Goal: Task Accomplishment & Management: Manage account settings

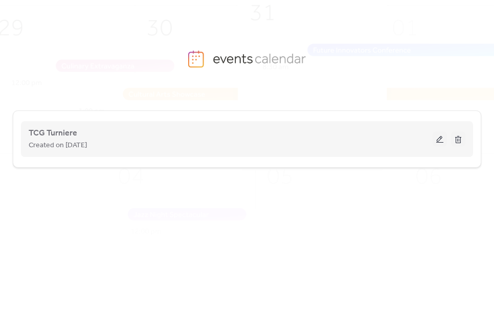
click at [438, 138] on button at bounding box center [440, 138] width 14 height 15
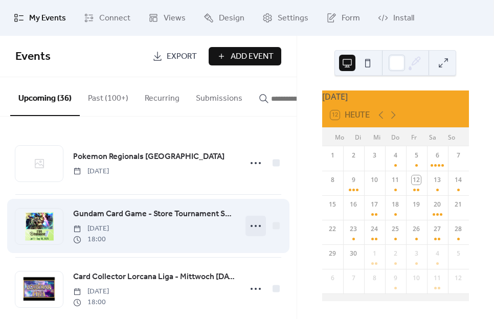
click at [255, 227] on circle at bounding box center [256, 226] width 2 height 2
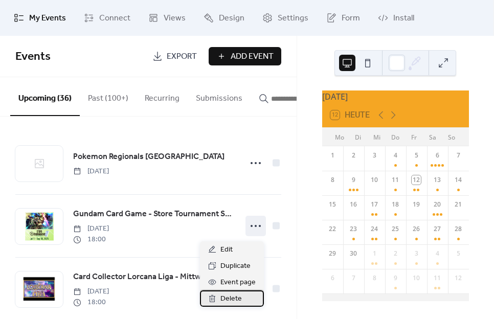
click at [225, 297] on span "Delete" at bounding box center [231, 299] width 21 height 12
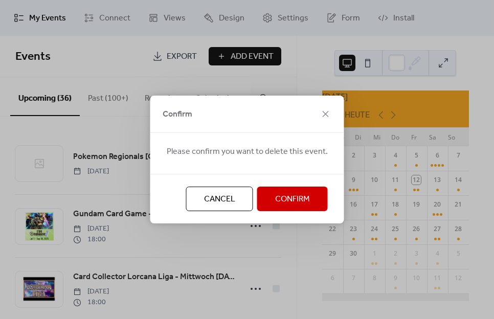
click at [277, 201] on span "Confirm" at bounding box center [292, 199] width 35 height 12
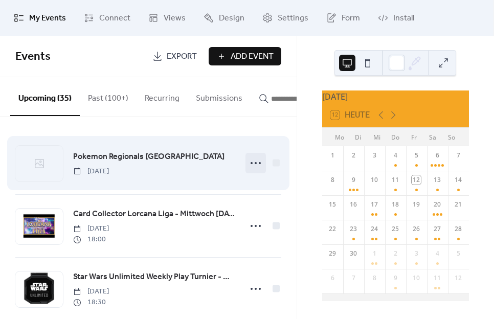
click at [255, 164] on circle at bounding box center [256, 163] width 2 height 2
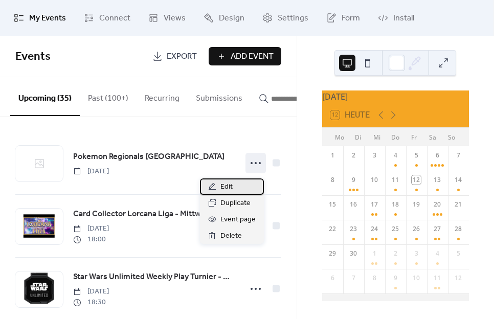
click at [229, 184] on span "Edit" at bounding box center [227, 187] width 12 height 12
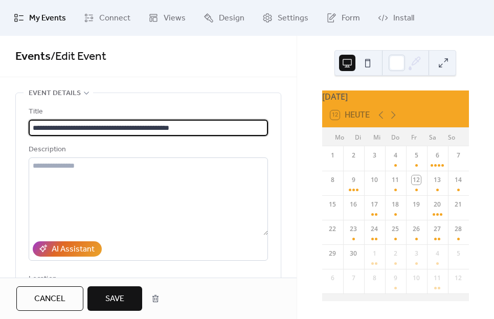
type input "**********"
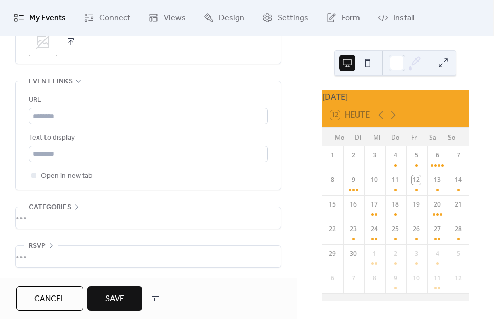
scroll to position [616, 0]
click at [120, 293] on span "Save" at bounding box center [114, 299] width 19 height 12
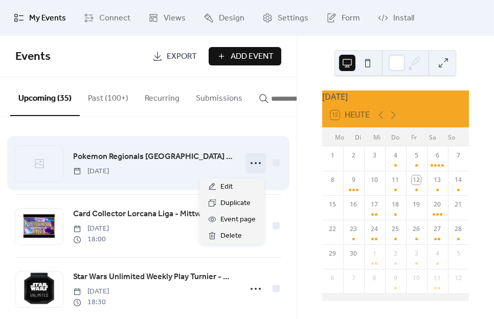
click at [249, 168] on icon at bounding box center [256, 163] width 16 height 16
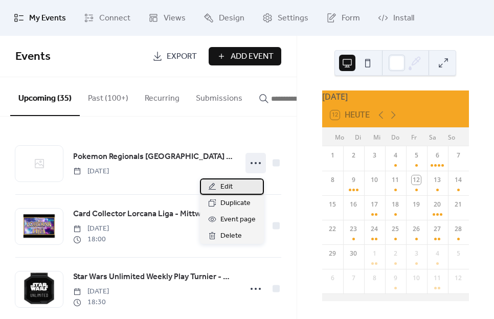
click at [238, 184] on div "Edit" at bounding box center [232, 187] width 64 height 16
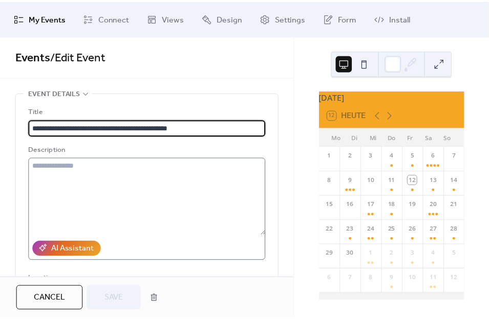
scroll to position [202, 0]
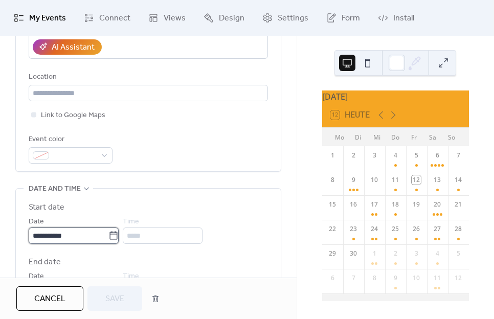
click at [62, 237] on input "**********" at bounding box center [69, 236] width 80 height 16
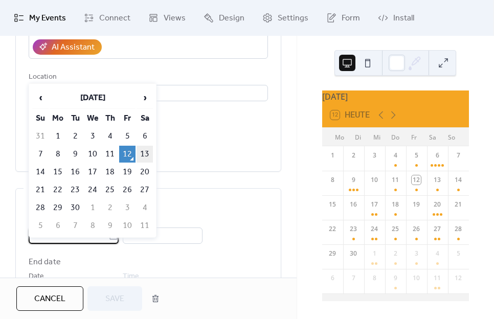
click at [142, 153] on td "13" at bounding box center [145, 154] width 16 height 17
type input "**********"
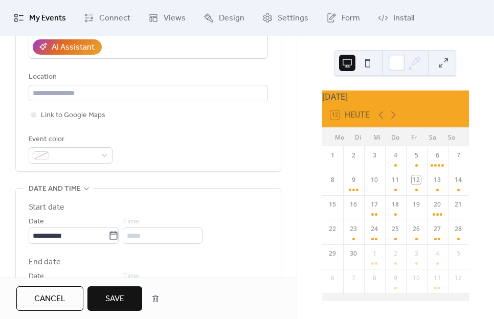
click at [121, 299] on span "Save" at bounding box center [114, 299] width 19 height 12
